Goal: Information Seeking & Learning: Check status

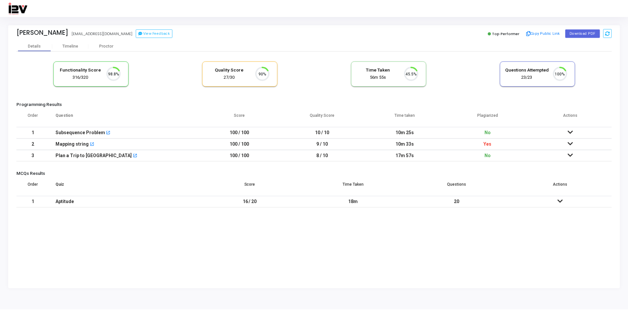
scroll to position [14, 17]
click at [572, 131] on icon at bounding box center [572, 132] width 5 height 5
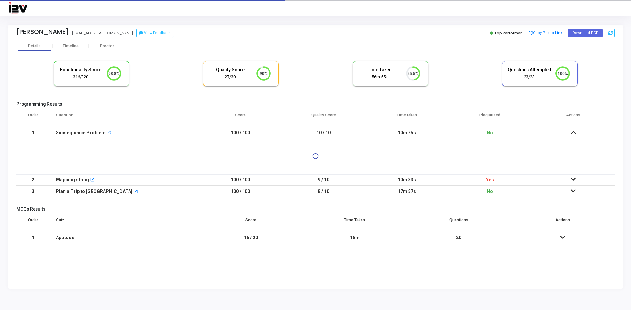
click at [572, 131] on icon at bounding box center [572, 132] width 5 height 5
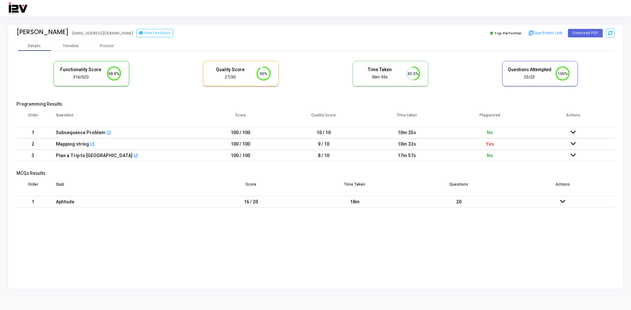
click at [572, 131] on icon at bounding box center [572, 132] width 5 height 5
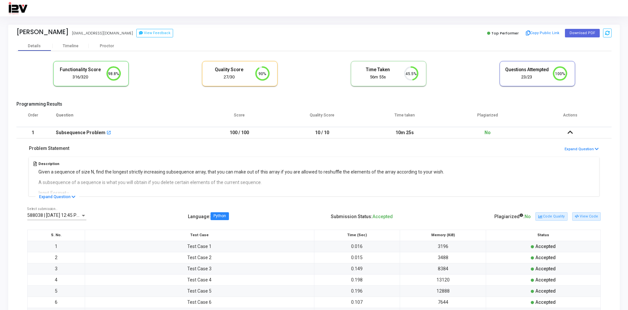
click at [572, 131] on icon at bounding box center [569, 132] width 5 height 5
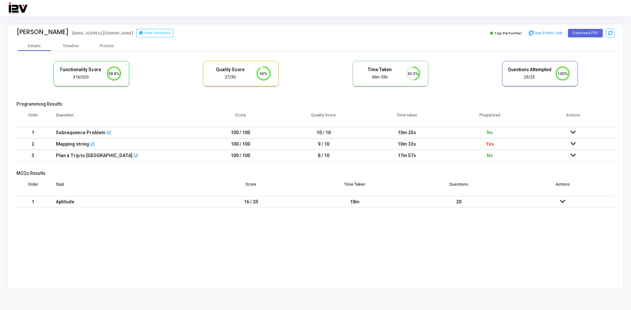
click at [571, 142] on icon at bounding box center [572, 144] width 5 height 5
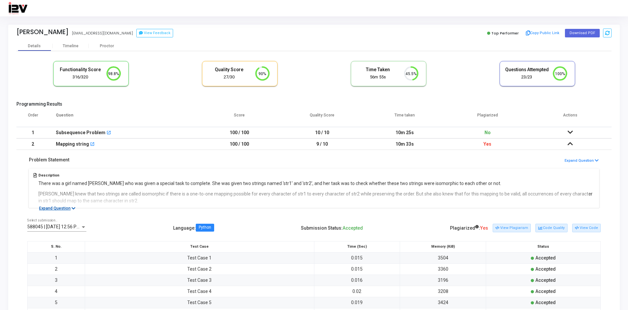
drag, startPoint x: 59, startPoint y: 209, endPoint x: 84, endPoint y: 206, distance: 24.8
click at [82, 208] on div "Problem Statement Expand Question Description There was a girl named [PERSON_NA…" at bounding box center [313, 179] width 595 height 58
click at [523, 224] on button "View Plagiarism" at bounding box center [512, 228] width 38 height 9
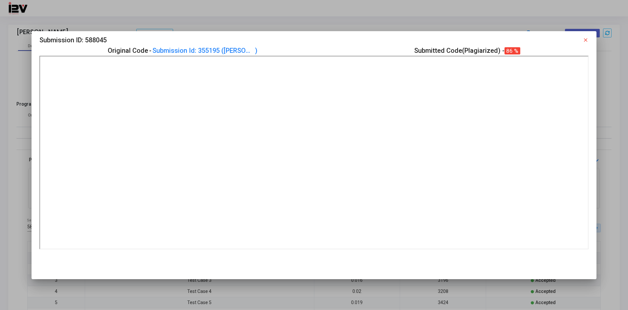
click at [155, 292] on div at bounding box center [314, 155] width 628 height 310
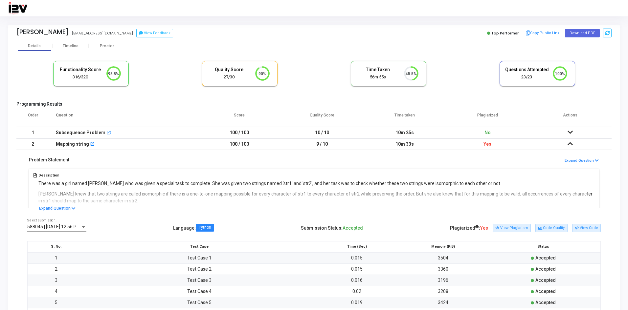
click at [117, 146] on div "Mapping string open_in_new" at bounding box center [124, 144] width 136 height 11
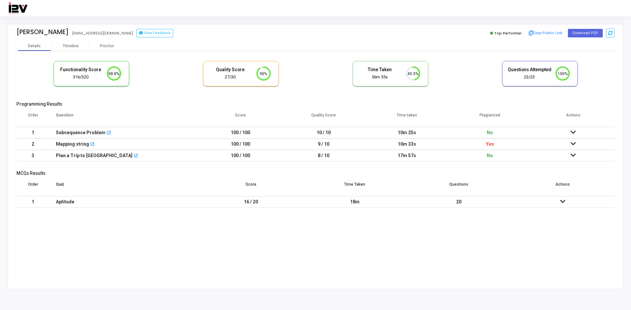
drag, startPoint x: 56, startPoint y: 143, endPoint x: 116, endPoint y: 145, distance: 59.8
click at [116, 145] on div "Mapping string open_in_new" at bounding box center [124, 144] width 136 height 11
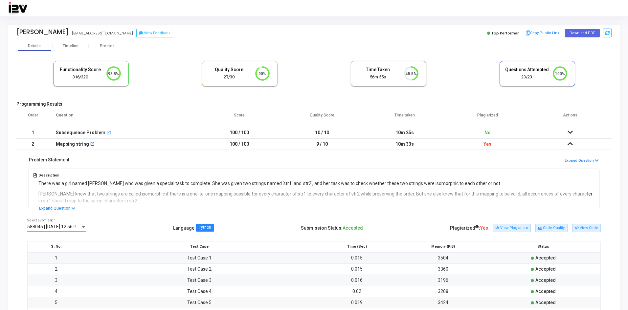
click at [103, 144] on div "Mapping string open_in_new" at bounding box center [124, 144] width 136 height 11
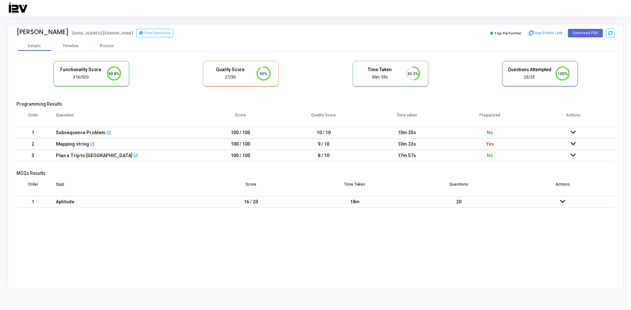
click at [495, 144] on td "Yes" at bounding box center [489, 144] width 83 height 11
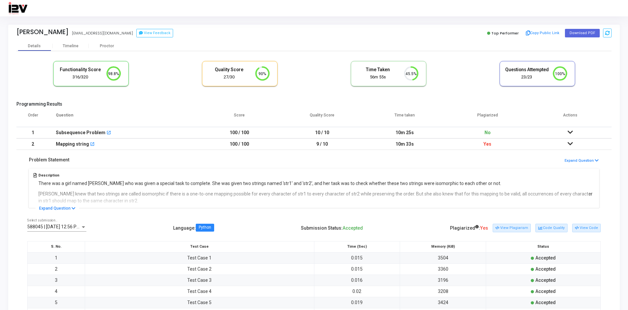
click at [495, 144] on td "Yes" at bounding box center [487, 144] width 83 height 11
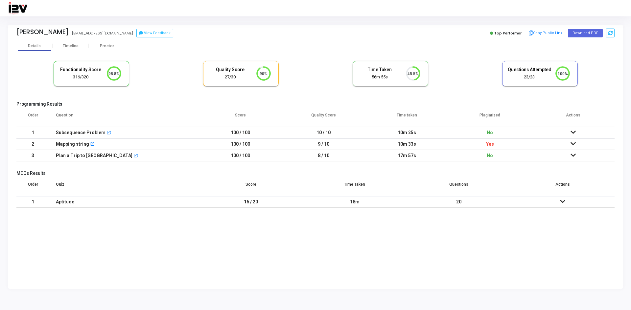
click at [574, 132] on icon at bounding box center [572, 132] width 5 height 5
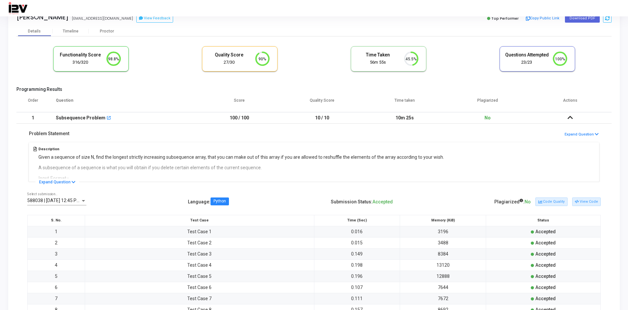
scroll to position [0, 0]
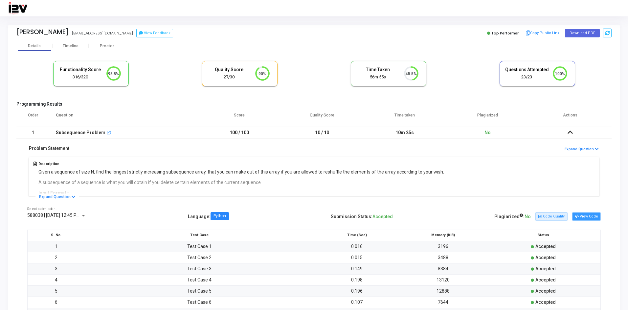
click at [584, 219] on button "View Code" at bounding box center [586, 216] width 29 height 9
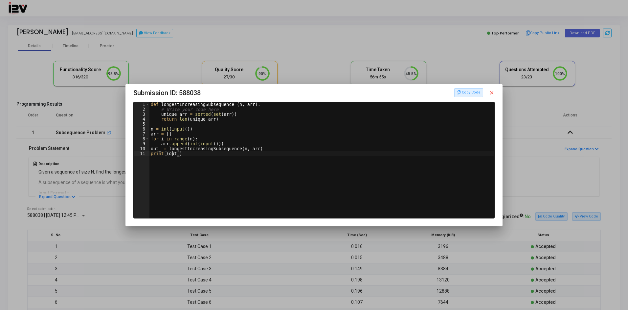
click at [172, 153] on div "def longestIncreasingSubsequence ( n , arr ) : # Write your code here unique_ar…" at bounding box center [322, 165] width 346 height 126
click at [188, 160] on div "def longestIncreasingSubsequence ( n , arr ) : # Write your code here unique_ar…" at bounding box center [322, 165] width 346 height 126
click at [194, 121] on div "def longestIncreasingSubsequence ( n , arr ) : # Write your code here unique_ar…" at bounding box center [322, 165] width 346 height 126
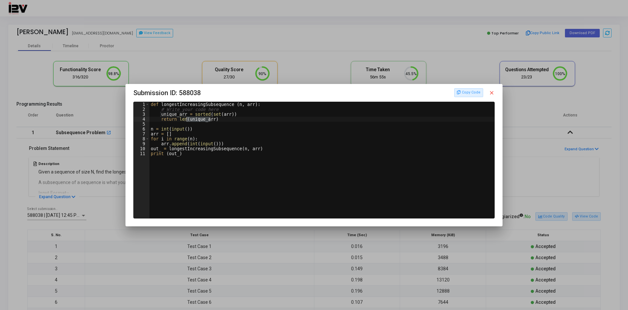
click at [194, 121] on div "def longestIncreasingSubsequence ( n , arr ) : # Write your code here unique_ar…" at bounding box center [321, 160] width 344 height 116
click at [194, 121] on div "def longestIncreasingSubsequence ( n , arr ) : # Write your code here unique_ar…" at bounding box center [322, 165] width 346 height 126
click at [200, 117] on div "def longestIncreasingSubsequence ( n , arr ) : # Write your code here unique_ar…" at bounding box center [321, 160] width 344 height 116
click at [200, 116] on div "def longestIncreasingSubsequence ( n , arr ) : # Write your code here unique_ar…" at bounding box center [322, 165] width 346 height 126
type textarea "unique_arr = sorted(set(arr))"
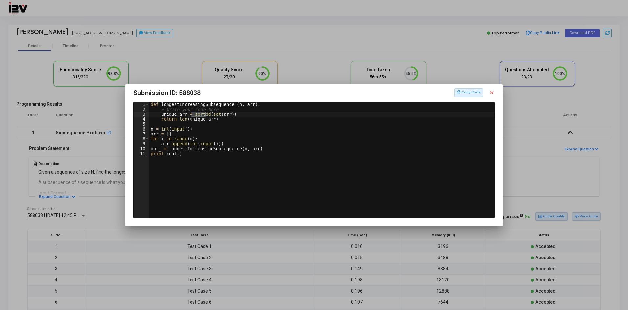
click at [200, 116] on div "def longestIncreasingSubsequence ( n , arr ) : # Write your code here unique_ar…" at bounding box center [322, 165] width 346 height 126
click at [195, 114] on div "def longestIncreasingSubsequence ( n , arr ) : # Write your code here unique_ar…" at bounding box center [321, 160] width 344 height 116
click at [195, 114] on div "def longestIncreasingSubsequence ( n , arr ) : # Write your code here unique_ar…" at bounding box center [322, 165] width 346 height 126
click at [492, 94] on mat-icon "close" at bounding box center [492, 93] width 6 height 6
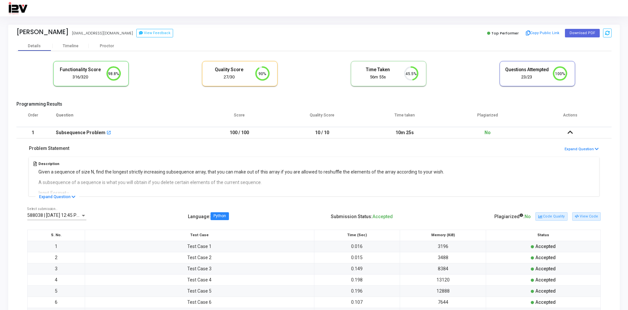
click at [120, 137] on div "Subsequence Problem open_in_new" at bounding box center [124, 132] width 136 height 11
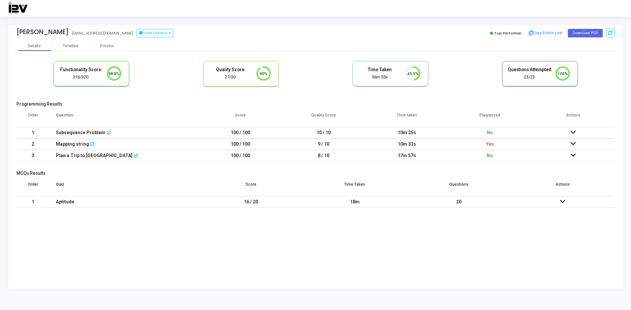
click at [570, 146] on icon at bounding box center [572, 144] width 5 height 5
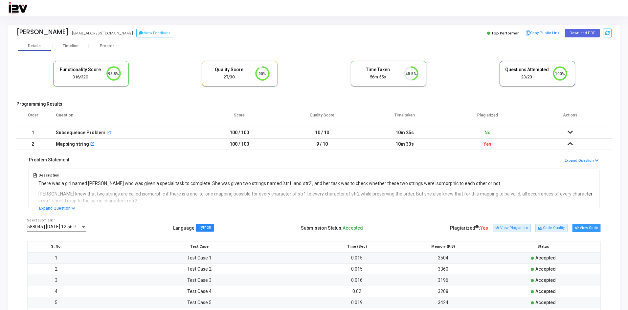
click at [581, 232] on button "View Code" at bounding box center [586, 228] width 29 height 9
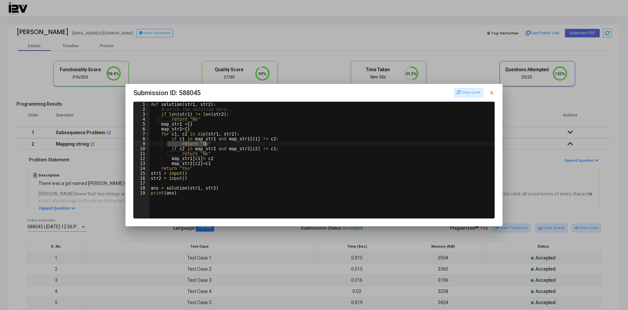
drag, startPoint x: 169, startPoint y: 143, endPoint x: 244, endPoint y: 143, distance: 75.5
click at [244, 143] on div "def solution ( str1 , str2 ) : # write the solution here.. if len ( str1 ) != l…" at bounding box center [322, 165] width 346 height 126
click at [243, 143] on div "def solution ( str1 , str2 ) : # write the solution here.. if len ( str1 ) != l…" at bounding box center [321, 160] width 345 height 116
drag, startPoint x: 177, startPoint y: 149, endPoint x: 183, endPoint y: 149, distance: 6.6
click at [183, 149] on div "def solution ( str1 , str2 ) : # write the solution here.. if len ( str1 ) != l…" at bounding box center [322, 165] width 346 height 126
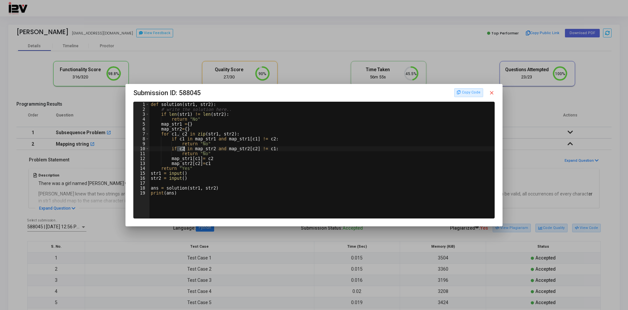
type textarea "if c2 in map_str2 and map_str2[c2] != c1:"
drag, startPoint x: 189, startPoint y: 150, endPoint x: 209, endPoint y: 149, distance: 19.7
click at [209, 149] on div "def solution ( str1 , str2 ) : # write the solution here.. if len ( str1 ) != l…" at bounding box center [322, 165] width 346 height 126
drag, startPoint x: 224, startPoint y: 149, endPoint x: 248, endPoint y: 148, distance: 24.6
click at [248, 148] on div "def solution ( str1 , str2 ) : # write the solution here.. if len ( str1 ) != l…" at bounding box center [322, 165] width 346 height 126
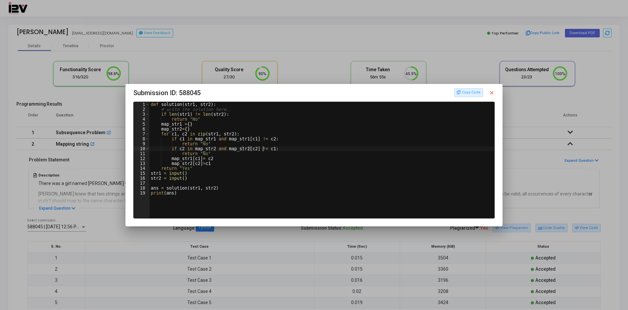
click at [261, 149] on div "def solution ( str1 , str2 ) : # write the solution here.. if len ( str1 ) != l…" at bounding box center [322, 165] width 346 height 126
drag, startPoint x: 486, startPoint y: 91, endPoint x: 491, endPoint y: 92, distance: 5.7
click at [491, 92] on div "Copy Code close" at bounding box center [474, 92] width 40 height 9
click at [492, 92] on mat-icon "close" at bounding box center [492, 93] width 6 height 6
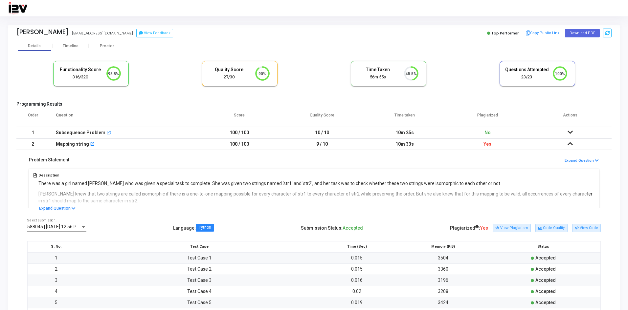
click at [566, 144] on td at bounding box center [570, 144] width 83 height 11
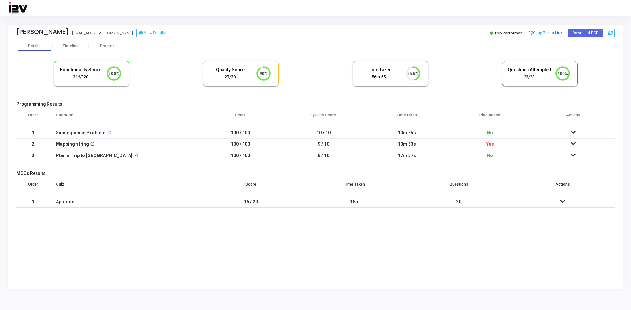
click at [574, 155] on icon at bounding box center [572, 155] width 5 height 5
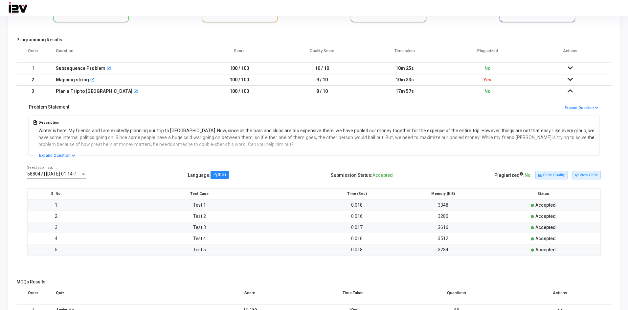
scroll to position [77, 0]
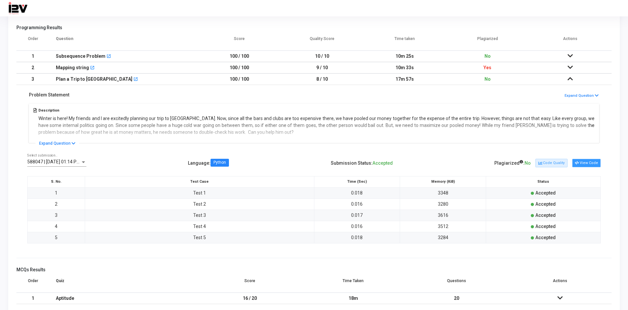
click at [586, 161] on button "View Code" at bounding box center [586, 163] width 29 height 9
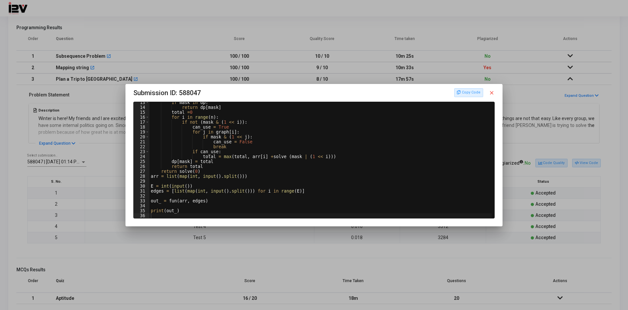
scroll to position [0, 0]
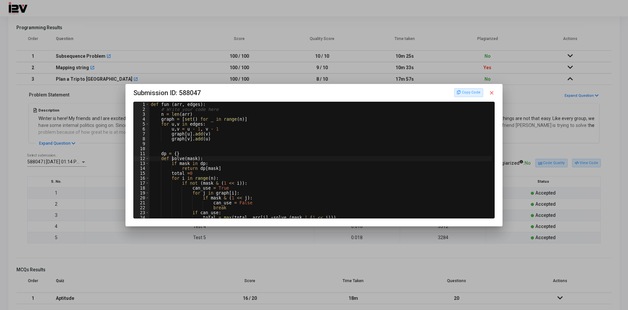
click at [172, 161] on div "def fun ( arr , edges ) : # Write your code here n = len ( arr ) graph = [ set …" at bounding box center [321, 165] width 344 height 126
click at [189, 127] on div "def fun ( arr , edges ) : # Write your code here n = len ( arr ) graph = [ set …" at bounding box center [321, 165] width 344 height 126
type textarea "u,v = u - 1, v - 1"
click at [189, 127] on div "def fun ( arr , edges ) : # Write your code here n = len ( arr ) graph = [ set …" at bounding box center [321, 165] width 344 height 126
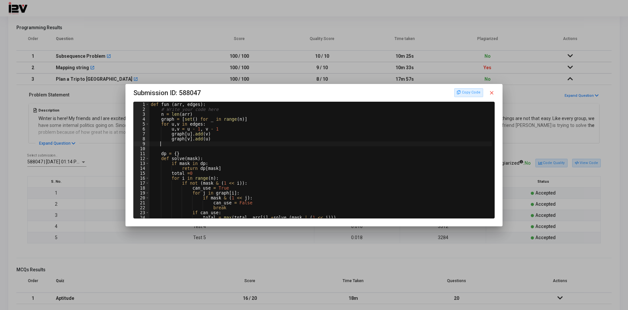
click at [185, 146] on div "def fun ( arr , edges ) : # Write your code here n = len ( arr ) graph = [ set …" at bounding box center [321, 165] width 344 height 126
click at [181, 114] on div "def fun ( arr , edges ) : # Write your code here n = len ( arr ) graph = [ set …" at bounding box center [321, 165] width 344 height 126
click at [164, 119] on div "def fun ( arr , edges ) : # Write your code here n = len ( arr ) graph = [ set …" at bounding box center [321, 165] width 344 height 126
click at [180, 164] on div "def fun ( arr , edges ) : # Write your code here n = len ( arr ) graph = [ set …" at bounding box center [321, 165] width 344 height 126
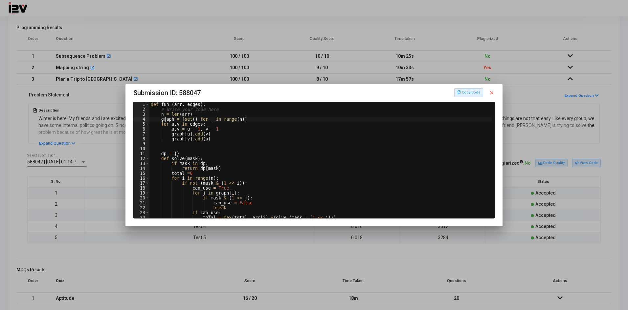
type textarea "if mask in dp:"
click at [180, 164] on div "def fun ( arr , edges ) : # Write your code here n = len ( arr ) graph = [ set …" at bounding box center [321, 165] width 344 height 126
click at [492, 90] on mat-icon "close" at bounding box center [492, 93] width 6 height 6
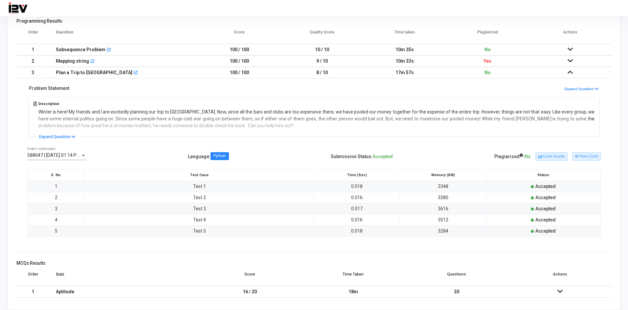
scroll to position [89, 0]
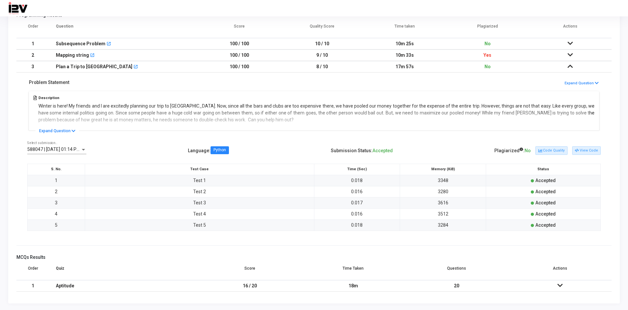
click at [561, 285] on icon at bounding box center [559, 285] width 5 height 5
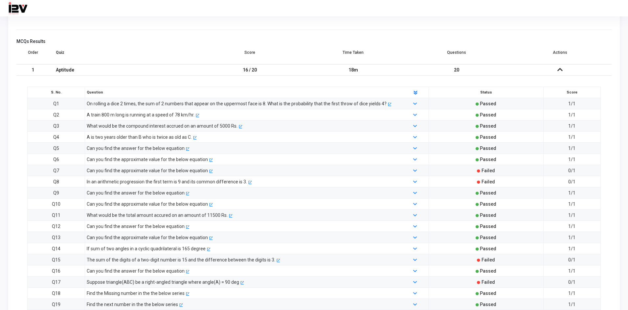
scroll to position [349, 0]
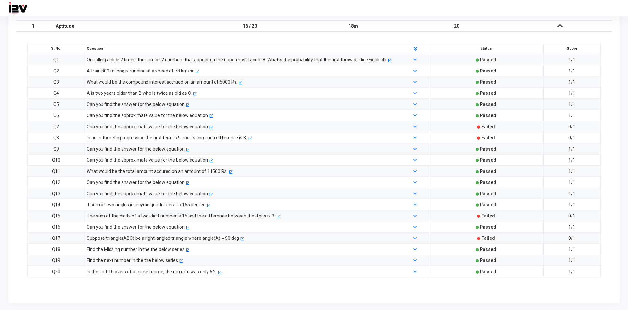
click at [126, 127] on div "Can you find the approximate value for the below equation" at bounding box center [147, 126] width 121 height 7
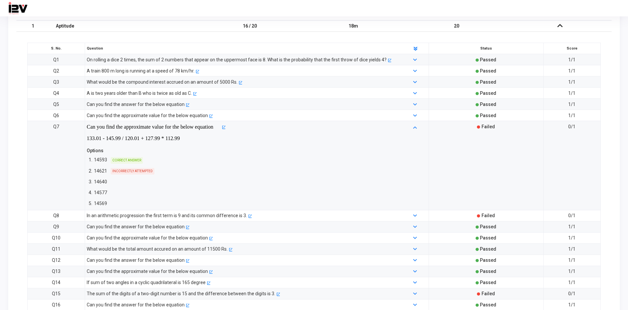
drag, startPoint x: 86, startPoint y: 150, endPoint x: 101, endPoint y: 150, distance: 14.8
click at [101, 146] on div "Can you find the approximate value for the below equation 133.01 - 145.99 / 120…" at bounding box center [242, 134] width 318 height 23
click at [101, 143] on p "133.01 - 145.99 / 120.01 + 127.99 * 112.99" at bounding box center [154, 139] width 134 height 8
drag, startPoint x: 102, startPoint y: 169, endPoint x: 107, endPoint y: 170, distance: 4.9
click at [107, 165] on div "1. 14593 CORRECT ANSWER" at bounding box center [242, 159] width 311 height 9
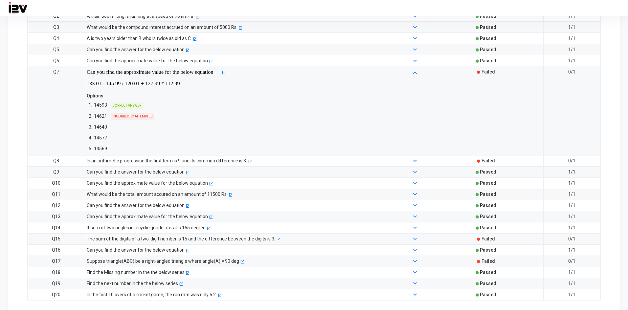
scroll to position [435, 0]
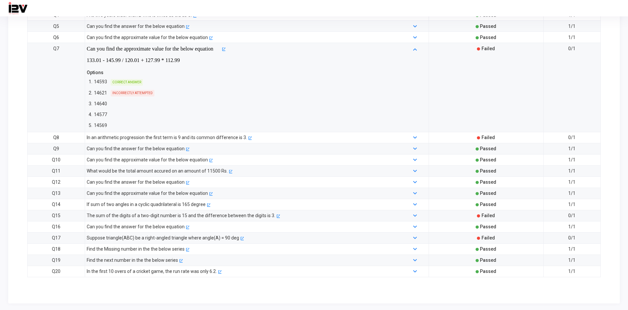
click at [198, 137] on div "In an arithmetic progression the first term is 9 and its common difference is 3." at bounding box center [167, 137] width 160 height 7
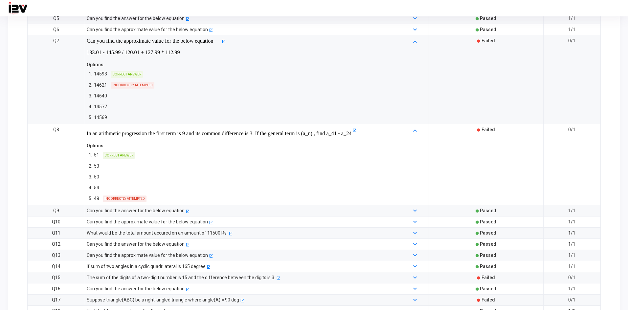
click at [351, 137] on span "In an arithmetic progression the first term is 9 and its common difference is 3…" at bounding box center [219, 133] width 265 height 6
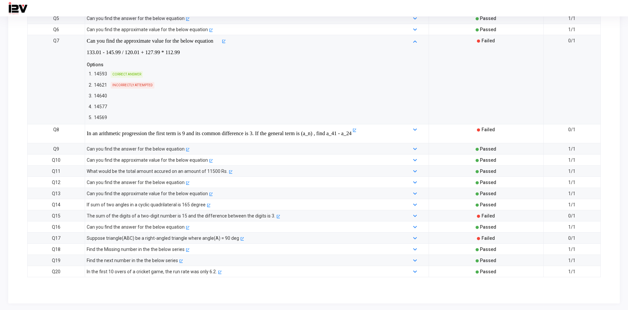
click at [351, 137] on span "In an arithmetic progression the first term is 9 and its common difference is 3…" at bounding box center [219, 133] width 265 height 6
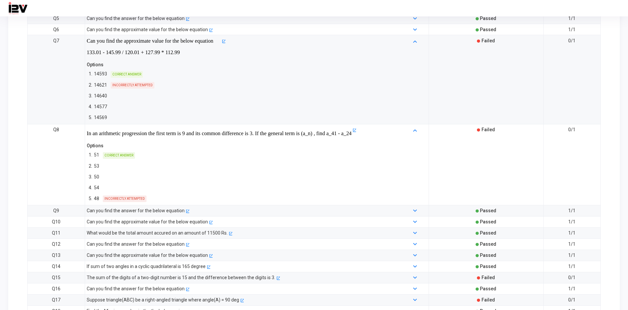
drag, startPoint x: 265, startPoint y: 146, endPoint x: 266, endPoint y: 157, distance: 11.5
click at [266, 157] on div "In an arithmetic progression the first term is 9 and its common difference is 3…" at bounding box center [256, 164] width 346 height 77
click at [266, 149] on div "Options" at bounding box center [242, 145] width 311 height 7
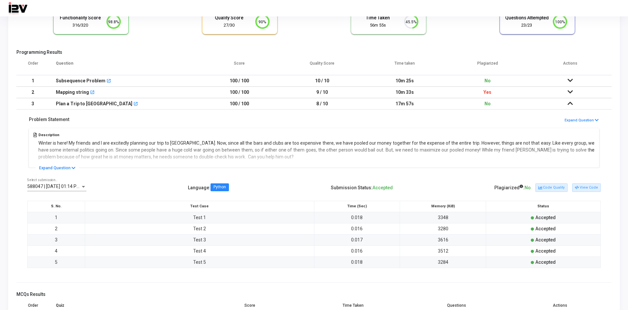
scroll to position [0, 0]
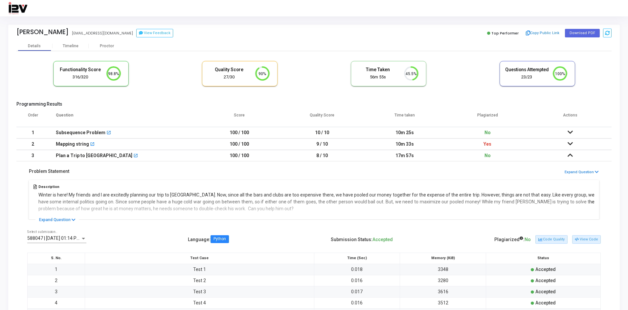
click at [114, 73] on circle at bounding box center [113, 74] width 8 height 8
click at [254, 71] on icon "90%" at bounding box center [260, 73] width 19 height 17
drag, startPoint x: 370, startPoint y: 70, endPoint x: 432, endPoint y: 73, distance: 61.5
click at [432, 73] on div "Functionality Score 316/320 98.8% Quality Score 27/30 90% Time Taken calculated…" at bounding box center [313, 77] width 595 height 38
click at [506, 72] on h5 "Questions Attempted" at bounding box center [527, 70] width 44 height 6
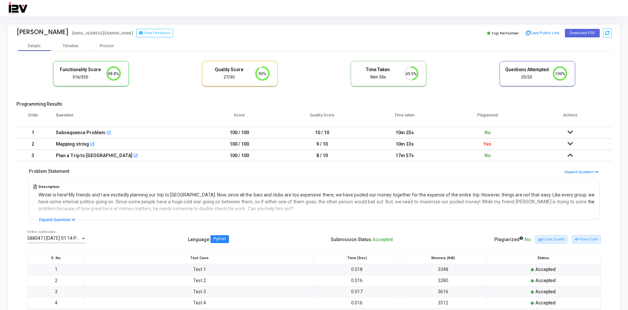
drag, startPoint x: 506, startPoint y: 72, endPoint x: 560, endPoint y: 75, distance: 53.6
click at [560, 75] on div "Questions Attempted 23/23 100%" at bounding box center [537, 73] width 75 height 25
drag, startPoint x: 491, startPoint y: 33, endPoint x: 513, endPoint y: 33, distance: 22.0
click at [513, 33] on div "Top Performer" at bounding box center [502, 33] width 35 height 9
click at [486, 43] on div "Details Timeline [PERSON_NAME]" at bounding box center [313, 46] width 595 height 10
